Goal: Obtain resource: Download file/media

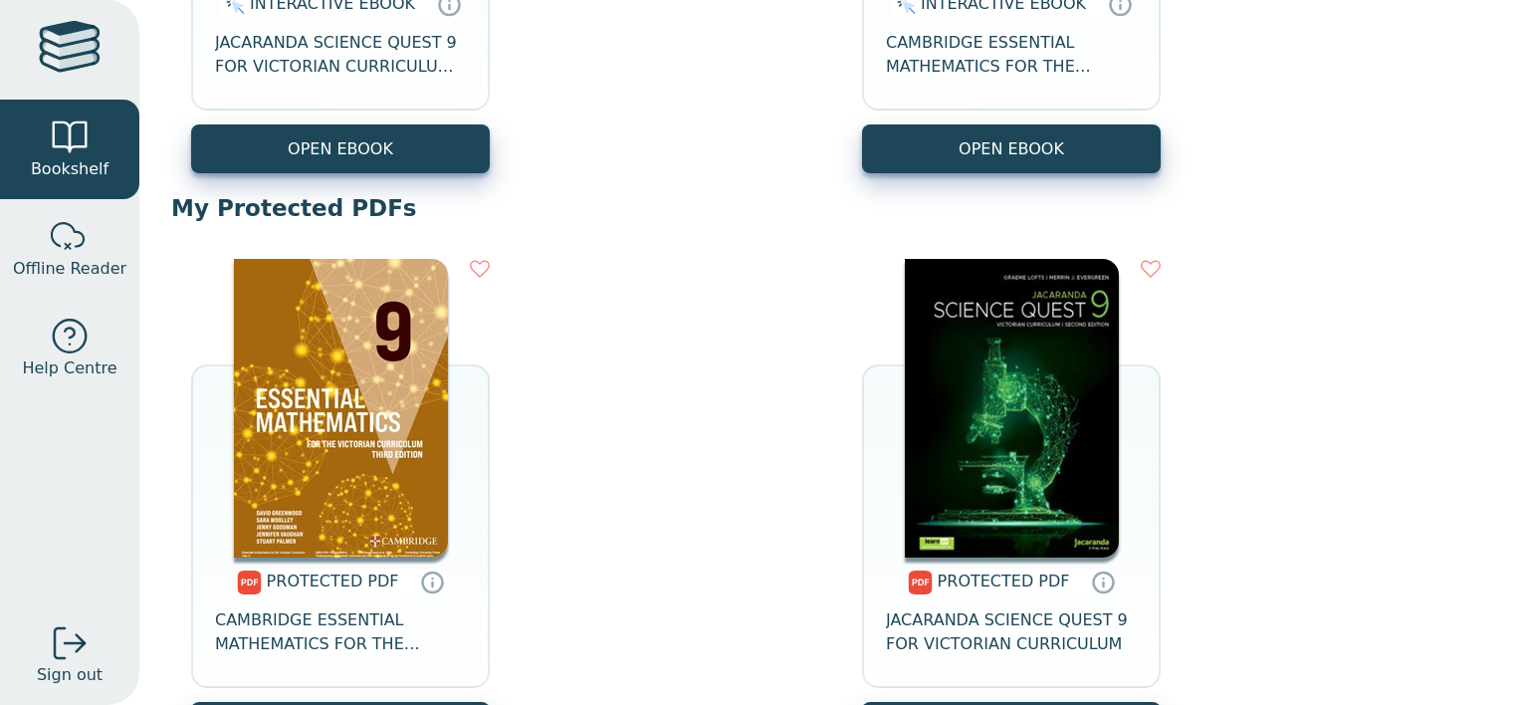
scroll to position [609, 0]
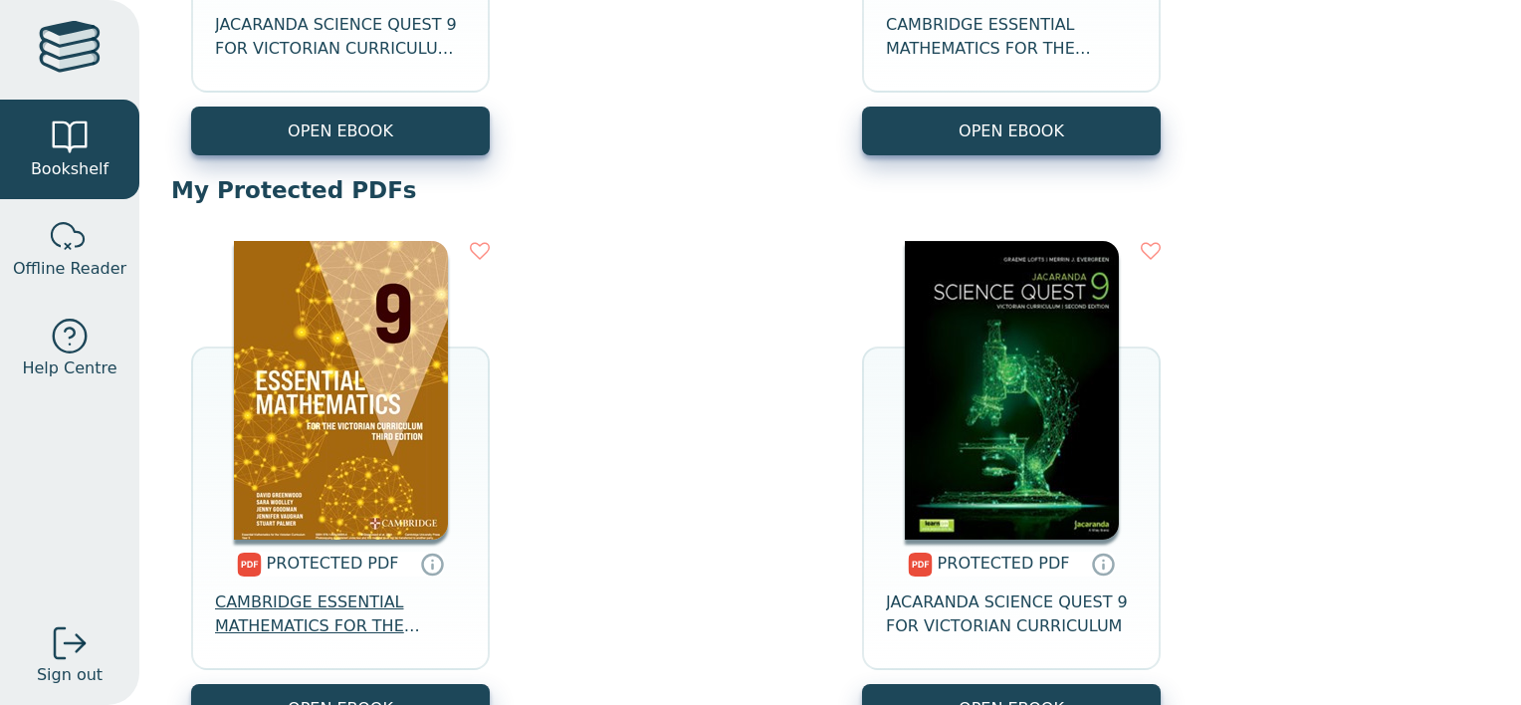
click at [330, 620] on span "CAMBRIDGE ESSENTIAL MATHEMATICS FOR THE VICTORIAN CURRICULUM YEAR 9 3E" at bounding box center [340, 614] width 251 height 48
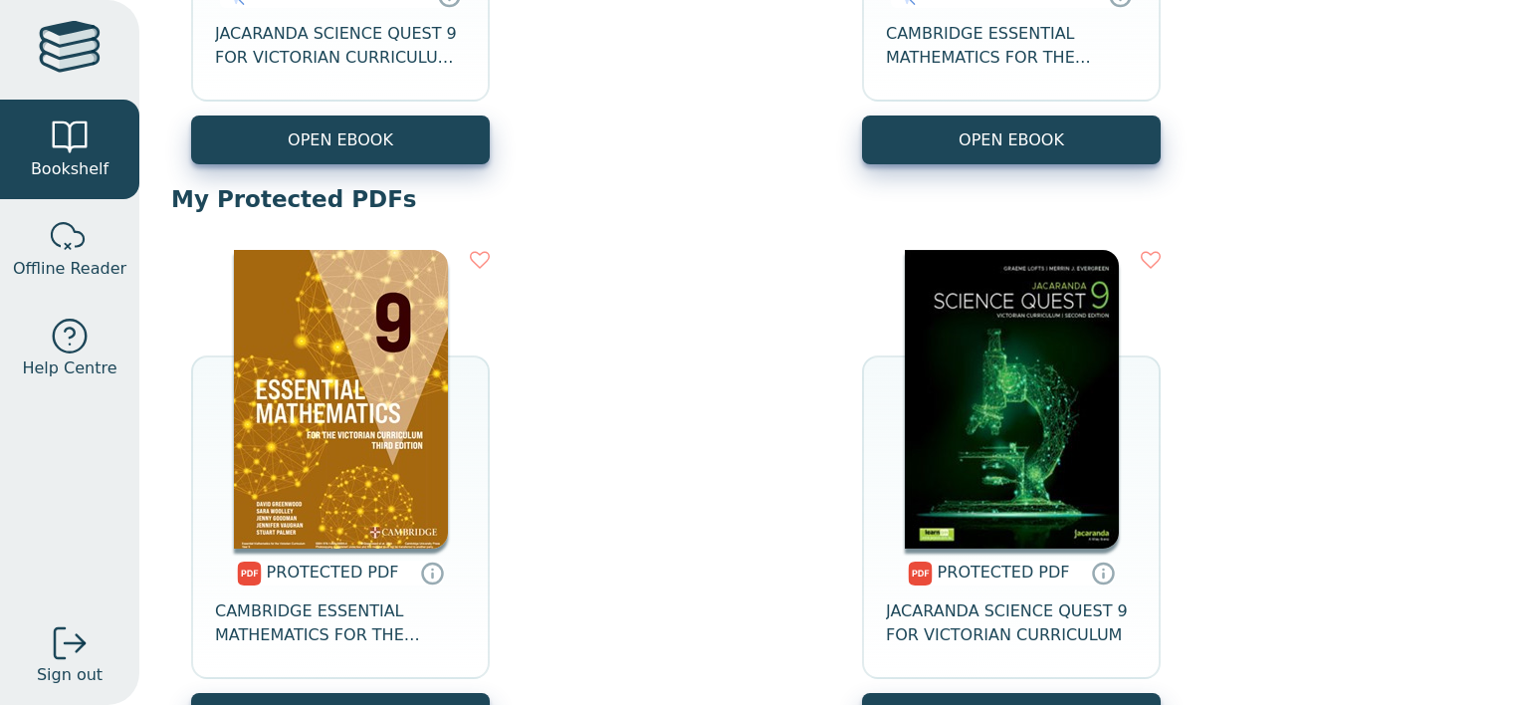
scroll to position [601, 0]
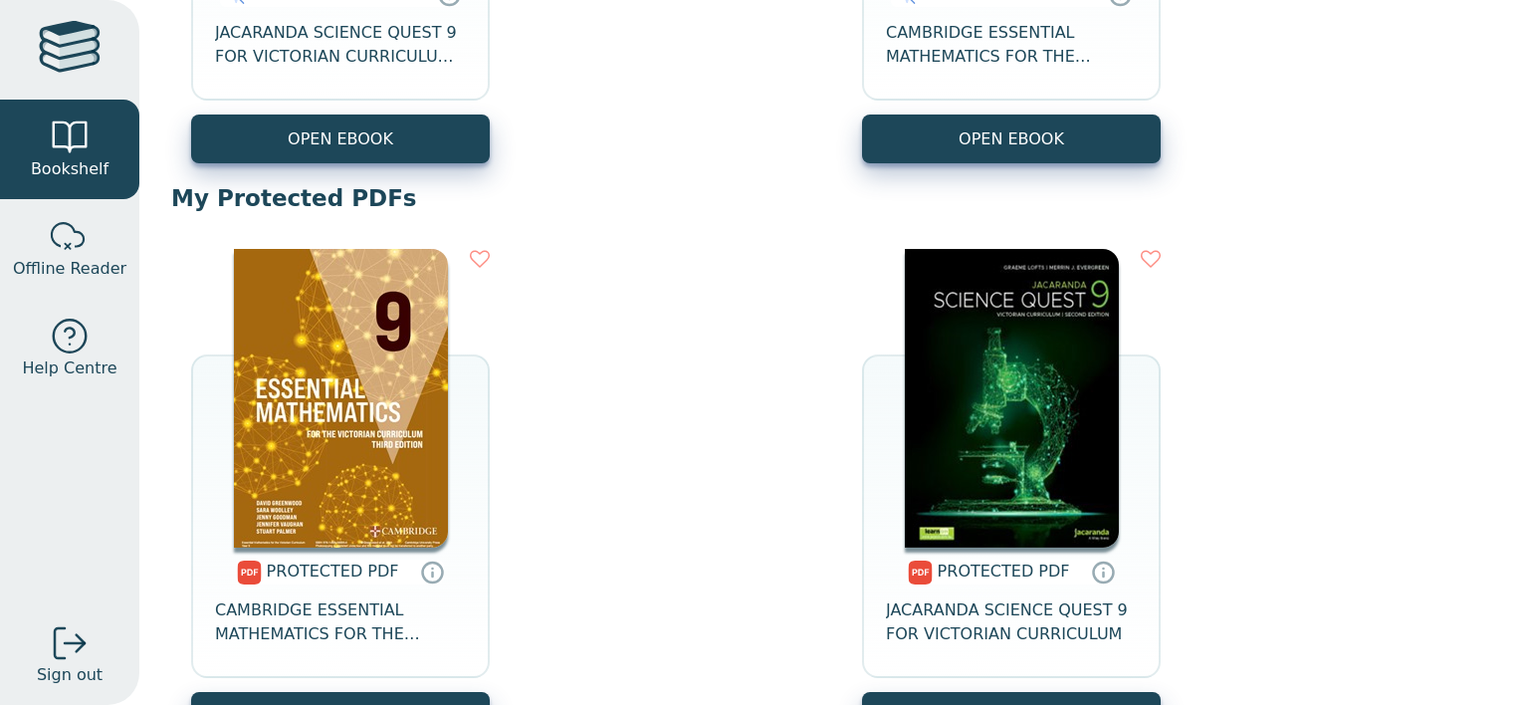
click at [268, 650] on div "PROTECTED PDF CAMBRIDGE ESSENTIAL MATHEMATICS FOR THE VICTORIAN CURRICULUM YEAR…" at bounding box center [340, 619] width 299 height 144
click at [291, 634] on span "CAMBRIDGE ESSENTIAL MATHEMATICS FOR THE VICTORIAN CURRICULUM YEAR 9 3E" at bounding box center [340, 622] width 251 height 48
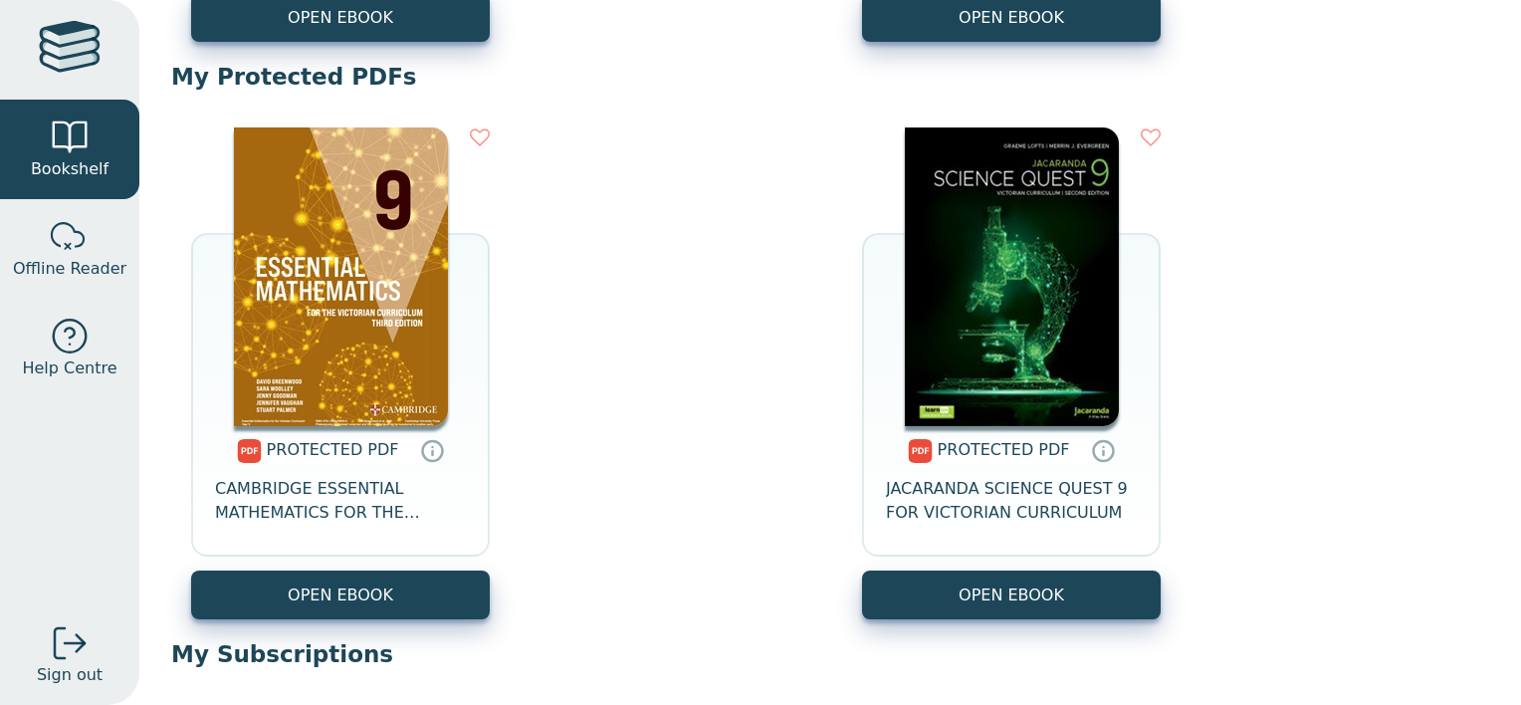
scroll to position [720, 0]
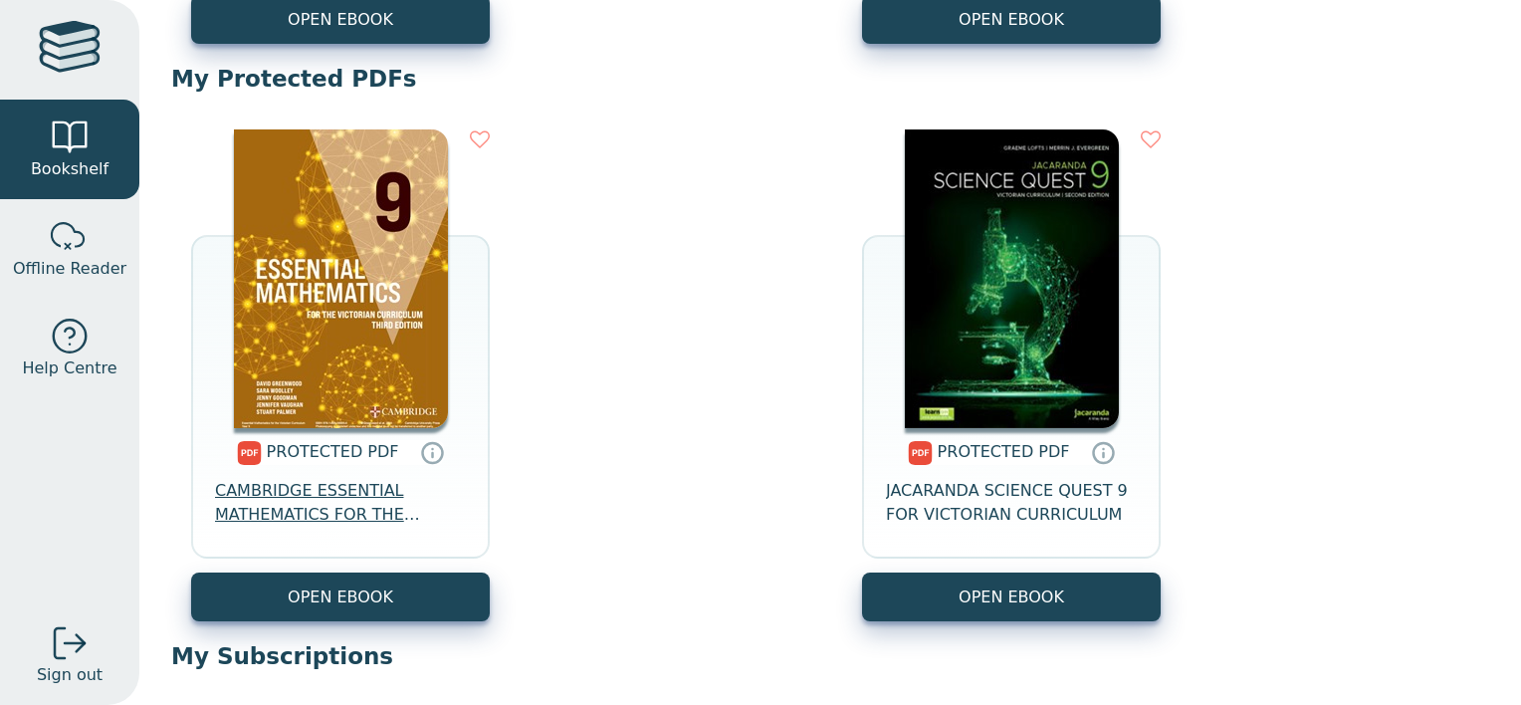
click at [330, 486] on span "CAMBRIDGE ESSENTIAL MATHEMATICS FOR THE VICTORIAN CURRICULUM YEAR 9 3E" at bounding box center [340, 503] width 251 height 48
